Goal: Information Seeking & Learning: Understand process/instructions

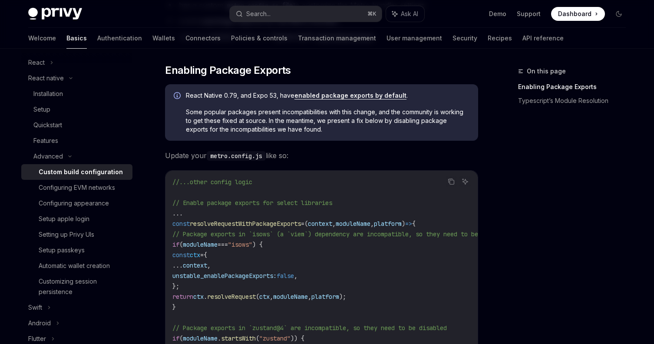
scroll to position [113, 0]
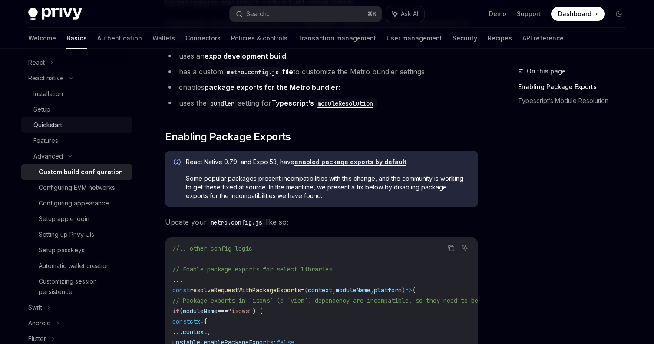
click at [98, 121] on div "Quickstart" at bounding box center [80, 125] width 94 height 10
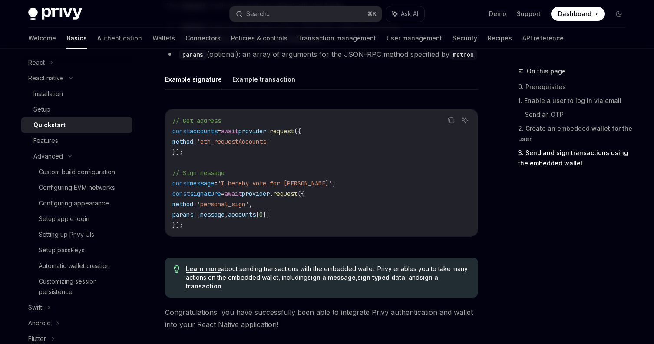
scroll to position [1232, 0]
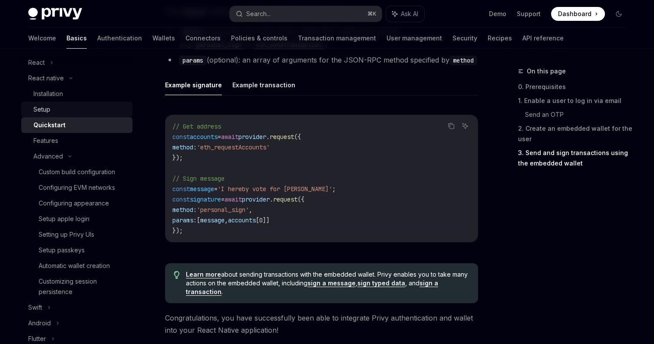
click at [77, 108] on div "Setup" at bounding box center [80, 109] width 94 height 10
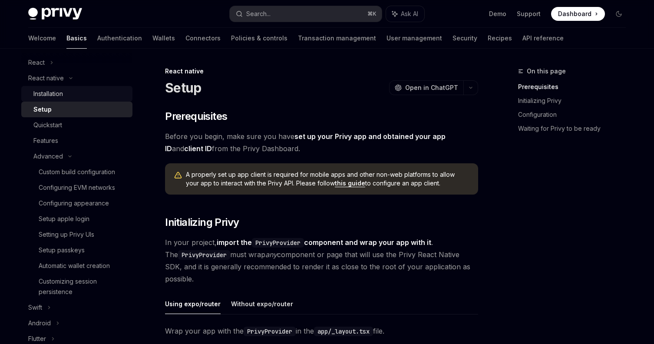
click at [78, 95] on div "Installation" at bounding box center [80, 94] width 94 height 10
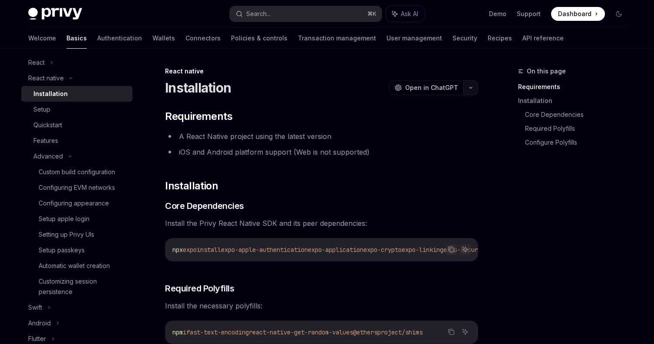
click at [476, 86] on button "button" at bounding box center [470, 87] width 15 height 15
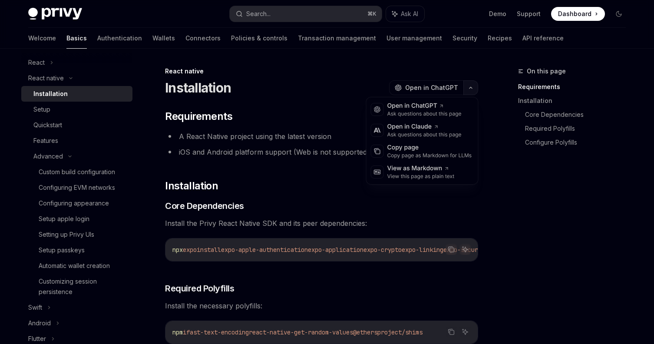
click at [475, 86] on icon "button" at bounding box center [471, 87] width 10 height 3
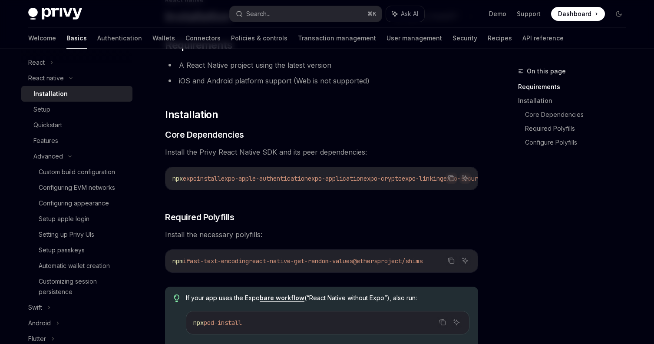
scroll to position [76, 0]
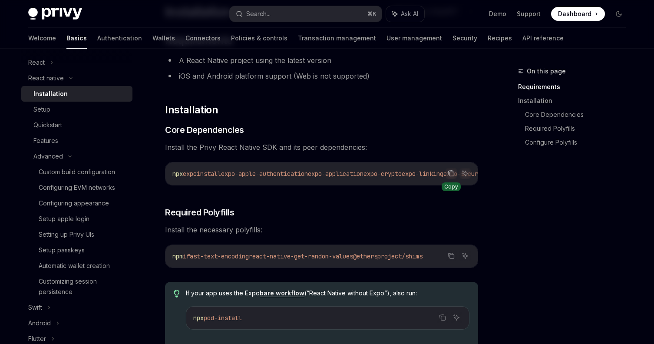
click at [451, 175] on icon "Copy the contents from the code block" at bounding box center [451, 173] width 7 height 7
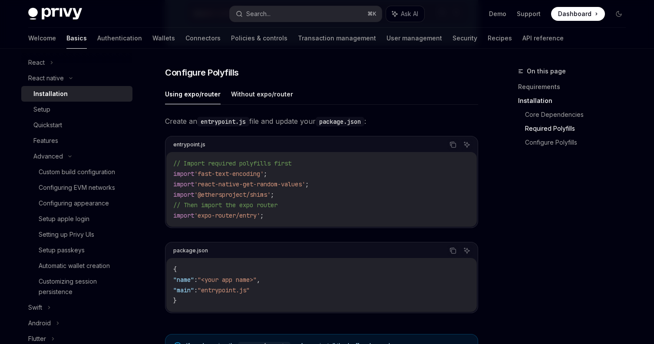
scroll to position [377, 0]
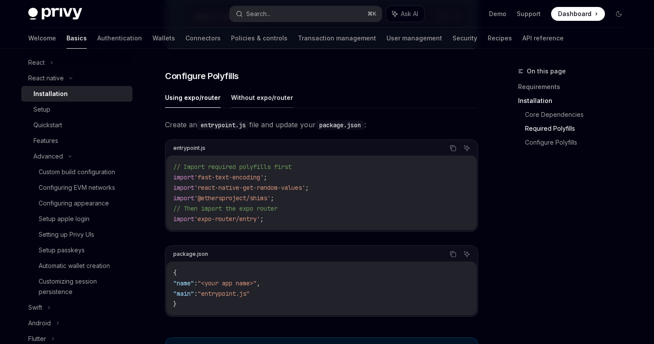
click at [252, 105] on button "Without expo/router" at bounding box center [262, 97] width 62 height 20
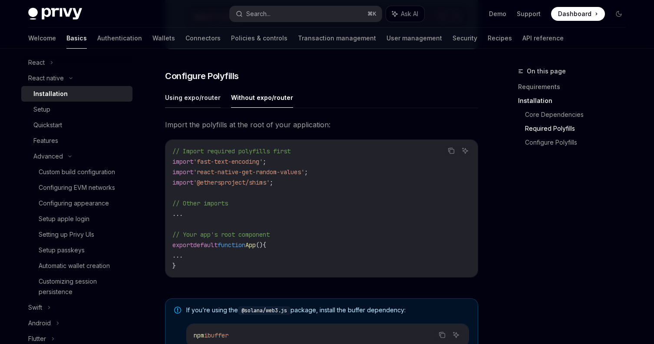
click at [178, 100] on button "Using expo/router" at bounding box center [193, 97] width 56 height 20
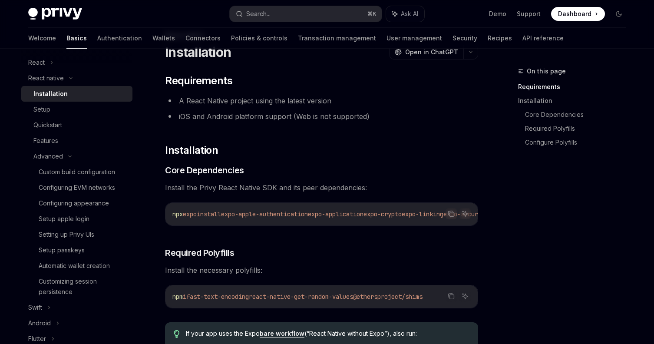
scroll to position [37, 0]
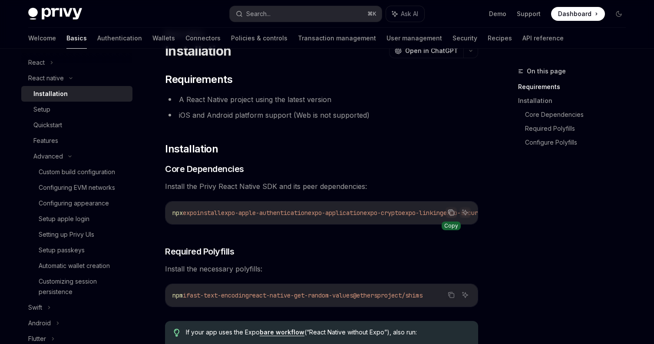
click at [450, 211] on icon "Copy the contents from the code block" at bounding box center [452, 213] width 4 height 4
click at [553, 273] on div "On this page Requirements Installation Core Dependencies Required Polyfills Con…" at bounding box center [567, 205] width 132 height 278
click at [453, 298] on icon "Copy the contents from the code block" at bounding box center [451, 294] width 7 height 7
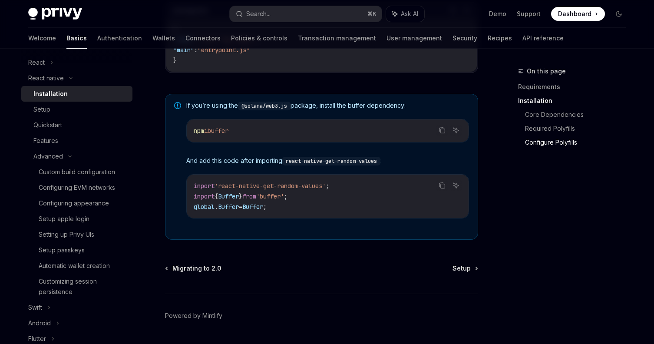
scroll to position [624, 0]
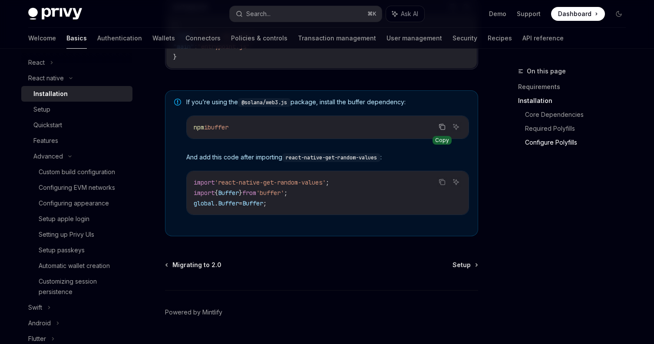
click at [442, 126] on button "Copy the contents from the code block" at bounding box center [441, 126] width 11 height 11
click at [444, 182] on icon "Copy the contents from the code block" at bounding box center [442, 181] width 7 height 7
click at [64, 102] on link "Setup" at bounding box center [76, 110] width 111 height 16
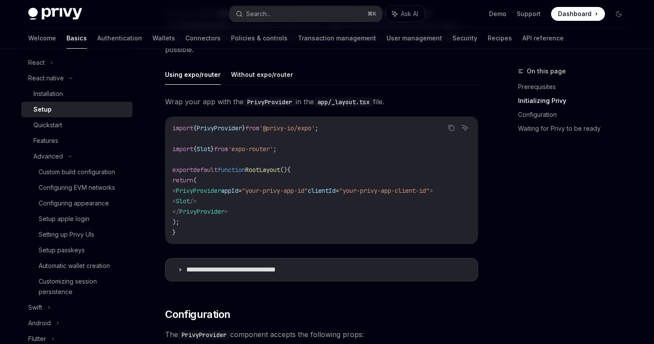
scroll to position [231, 0]
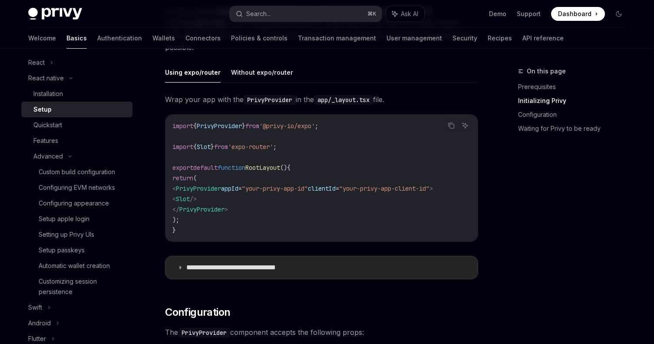
click at [241, 272] on p "**********" at bounding box center [244, 267] width 117 height 9
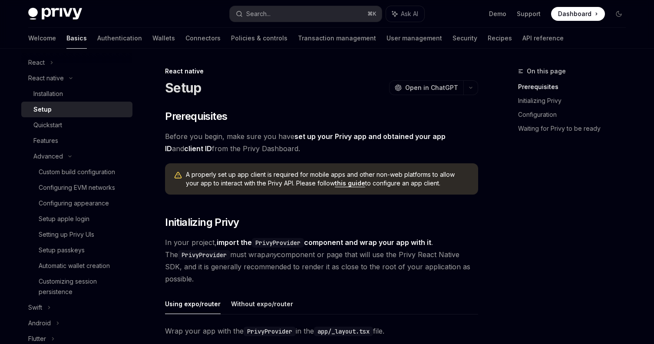
click at [299, 80] on div "Setup OpenAI Open in ChatGPT" at bounding box center [321, 88] width 313 height 16
click at [72, 109] on div "Setup" at bounding box center [80, 109] width 94 height 10
type textarea "*"
